Goal: Task Accomplishment & Management: Complete application form

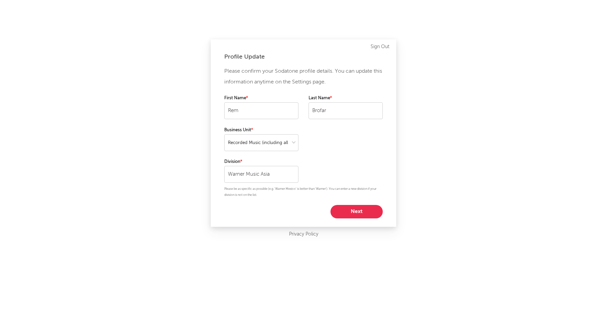
select select "recorded_music"
click at [359, 211] on button "Next" at bounding box center [356, 211] width 52 height 13
select select "other"
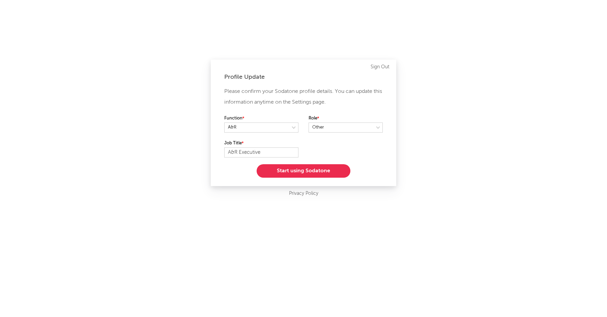
click at [330, 170] on button "Start using Sodatone" at bounding box center [303, 170] width 94 height 13
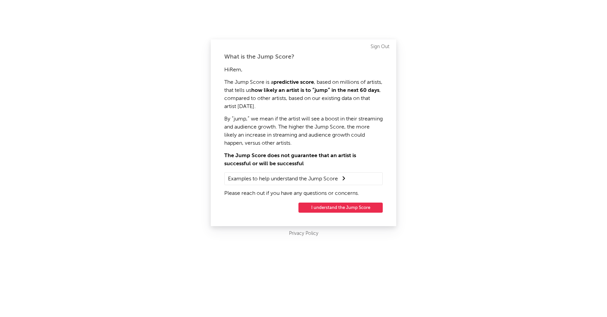
click at [331, 208] on button "I understand the Jump Score" at bounding box center [340, 208] width 84 height 10
